Goal: Task Accomplishment & Management: Manage account settings

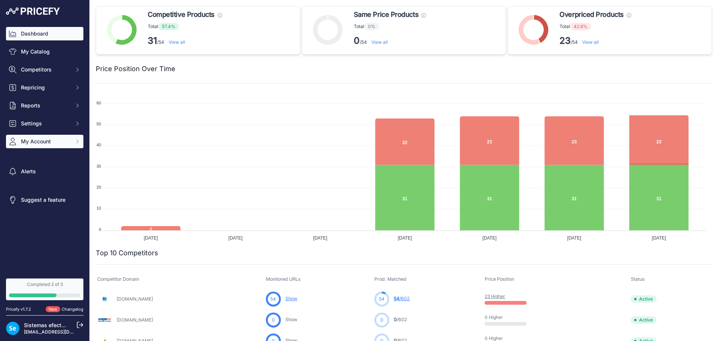
click at [57, 138] on span "My Account" at bounding box center [45, 141] width 49 height 7
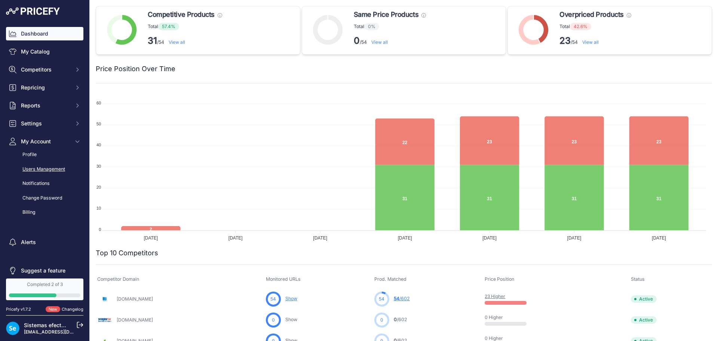
click at [53, 166] on link "Users Management" at bounding box center [44, 169] width 77 height 13
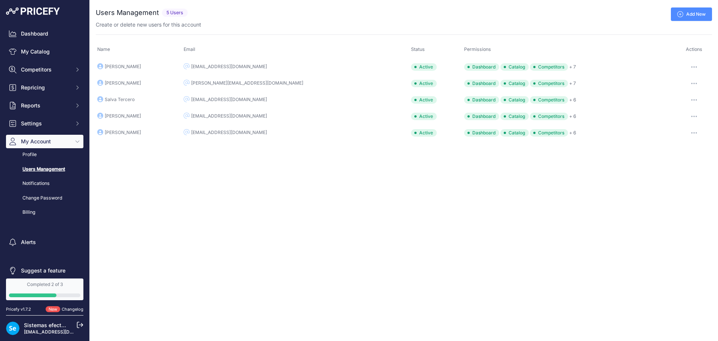
click at [695, 64] on button "button" at bounding box center [694, 67] width 15 height 10
click at [681, 82] on link "Edit" at bounding box center [687, 83] width 48 height 12
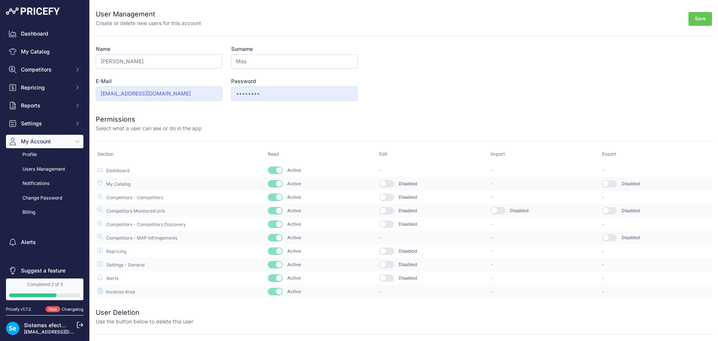
click at [82, 321] on icon at bounding box center [80, 324] width 7 height 7
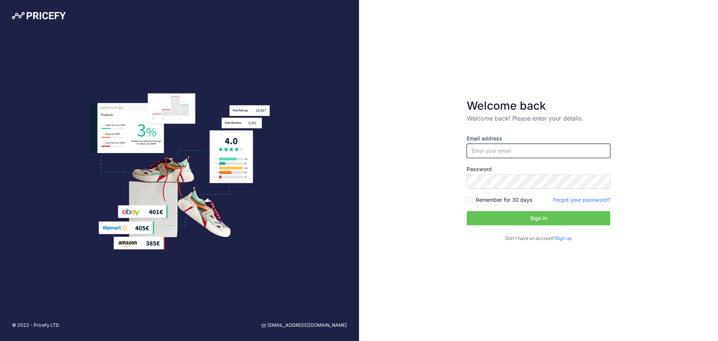
click at [469, 152] on input "email" at bounding box center [539, 151] width 144 height 14
type input "sistemasfrancia@efectoled.com"
click at [526, 213] on button "Sign in" at bounding box center [539, 218] width 144 height 14
